Goal: Task Accomplishment & Management: Use online tool/utility

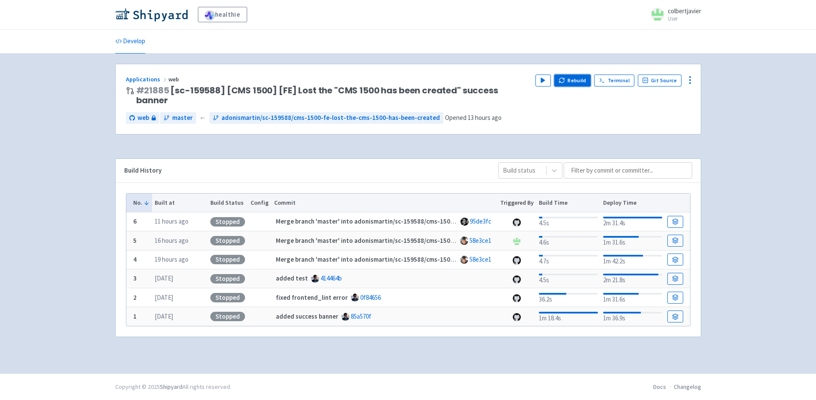
click at [583, 84] on button "Rebuild" at bounding box center [572, 81] width 37 height 12
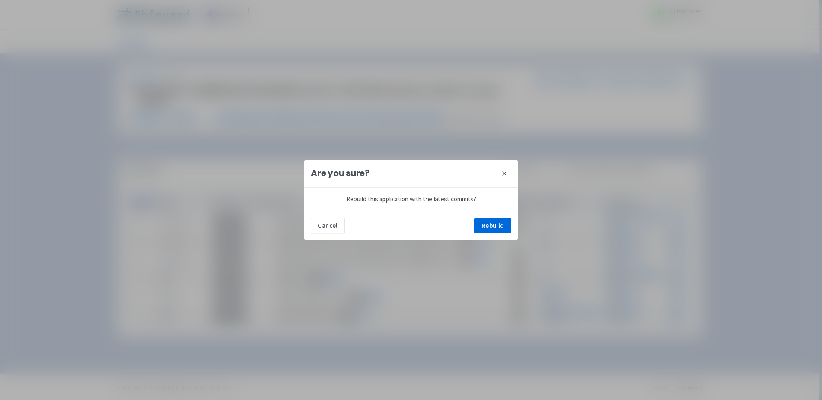
click at [492, 216] on div "Cancel Rebuild" at bounding box center [411, 226] width 214 height 30
click at [493, 220] on button "Rebuild" at bounding box center [493, 225] width 37 height 15
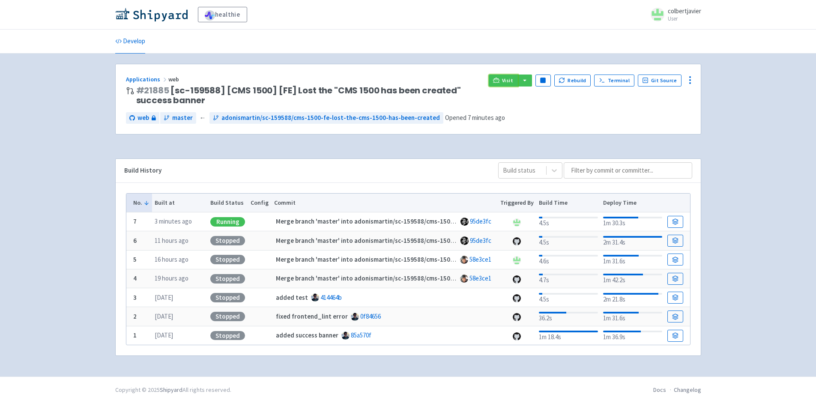
click at [513, 81] on span "Visit" at bounding box center [507, 80] width 11 height 7
click at [545, 81] on rect "button" at bounding box center [543, 80] width 5 height 5
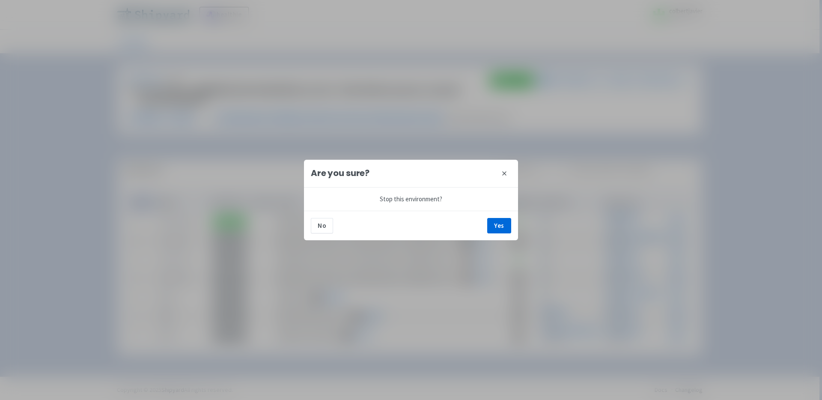
click at [490, 215] on div "No Yes" at bounding box center [411, 226] width 214 height 30
click at [493, 219] on button "Yes" at bounding box center [499, 225] width 24 height 15
